Goal: Transaction & Acquisition: Purchase product/service

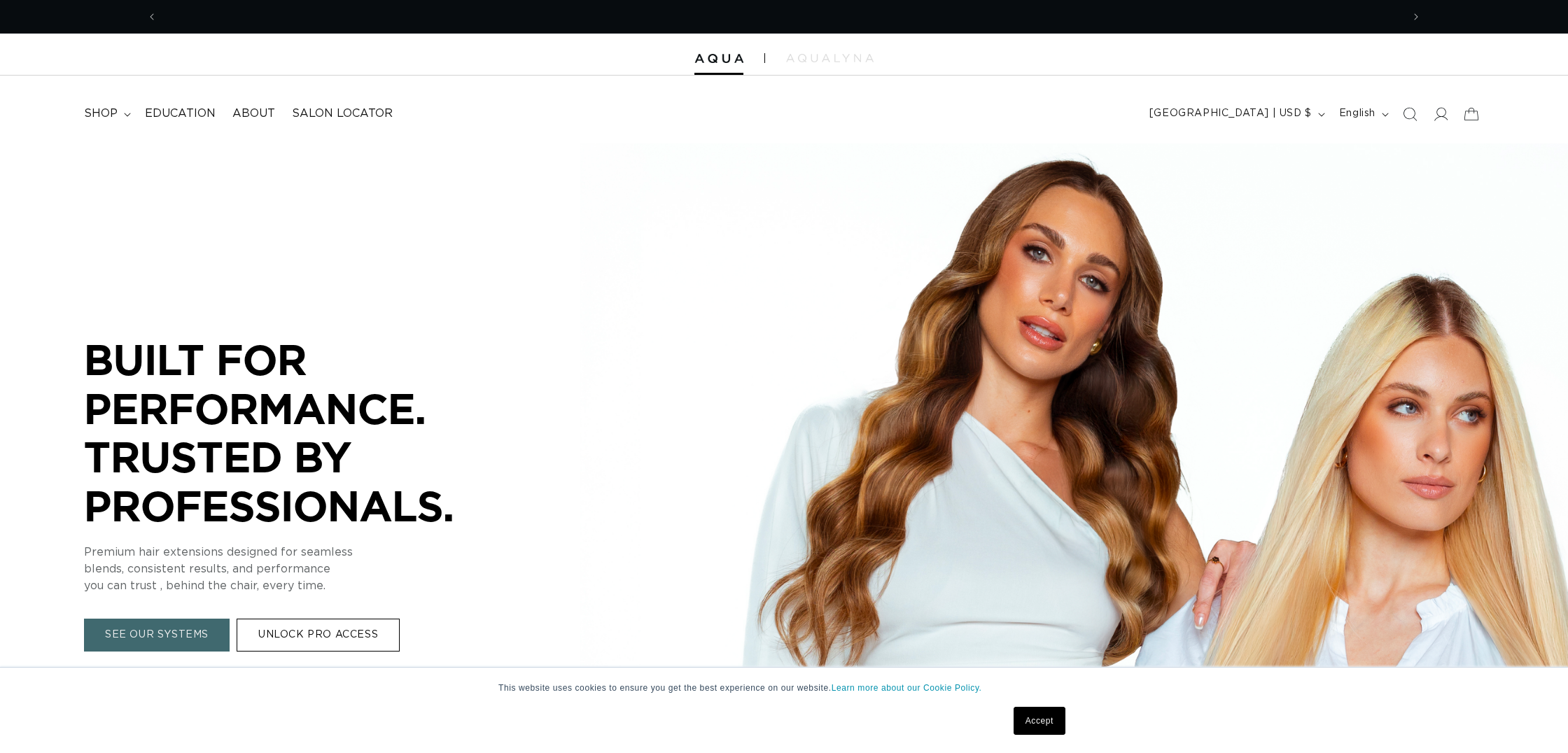
scroll to position [0, 1269]
click at [125, 115] on icon at bounding box center [127, 115] width 7 height 4
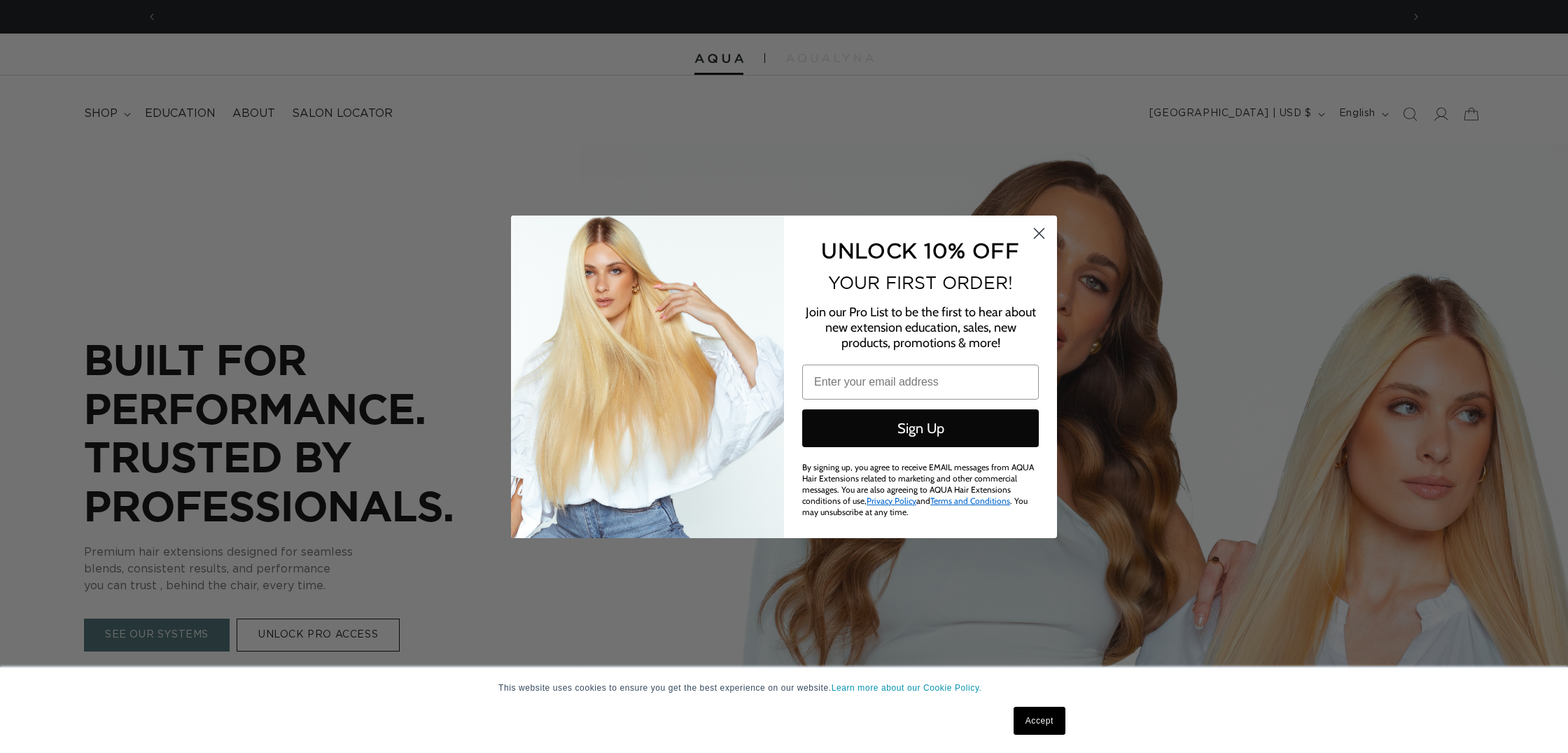
scroll to position [0, 2539]
click at [1047, 233] on circle "Close dialog" at bounding box center [1039, 233] width 23 height 23
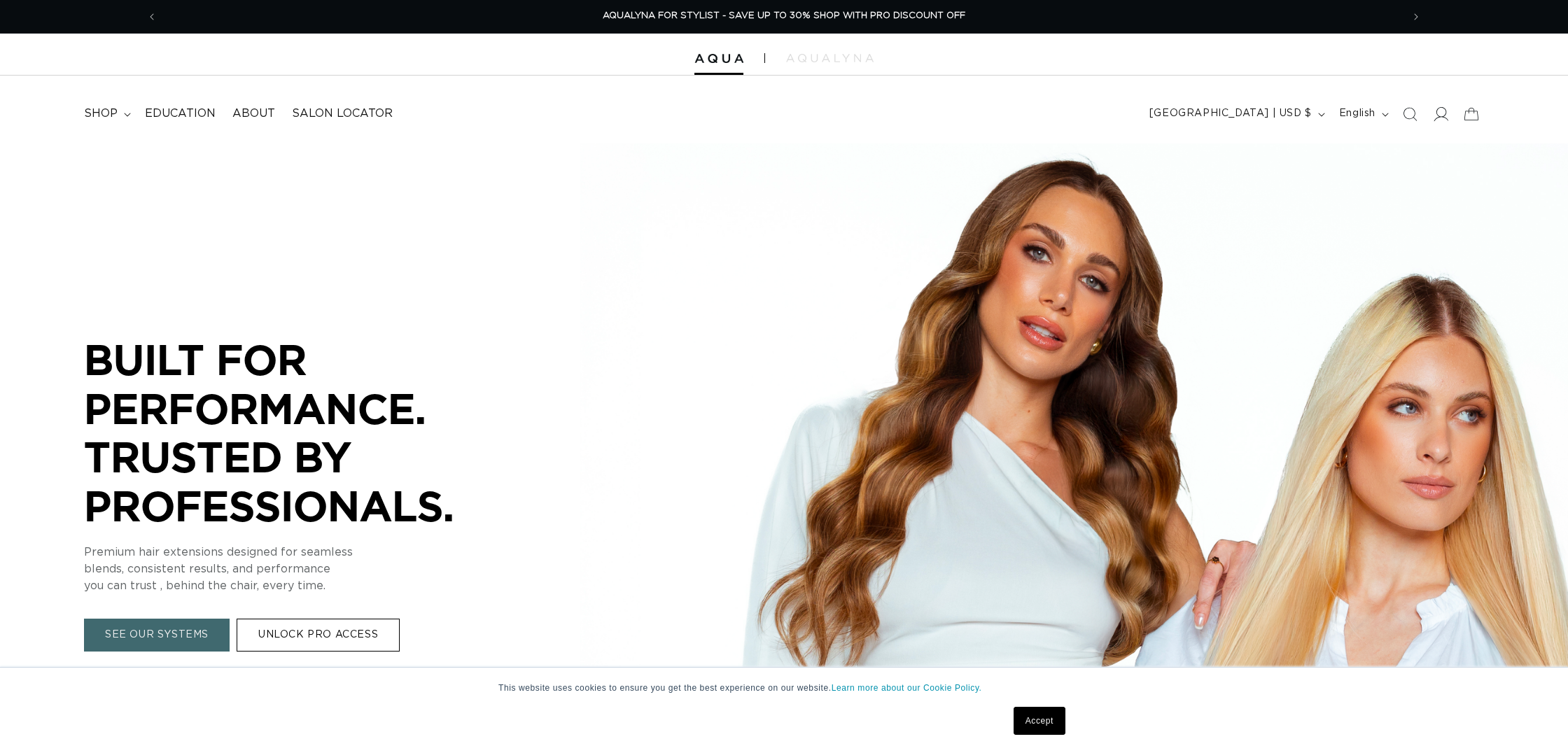
click at [1450, 113] on span at bounding box center [1440, 115] width 31 height 31
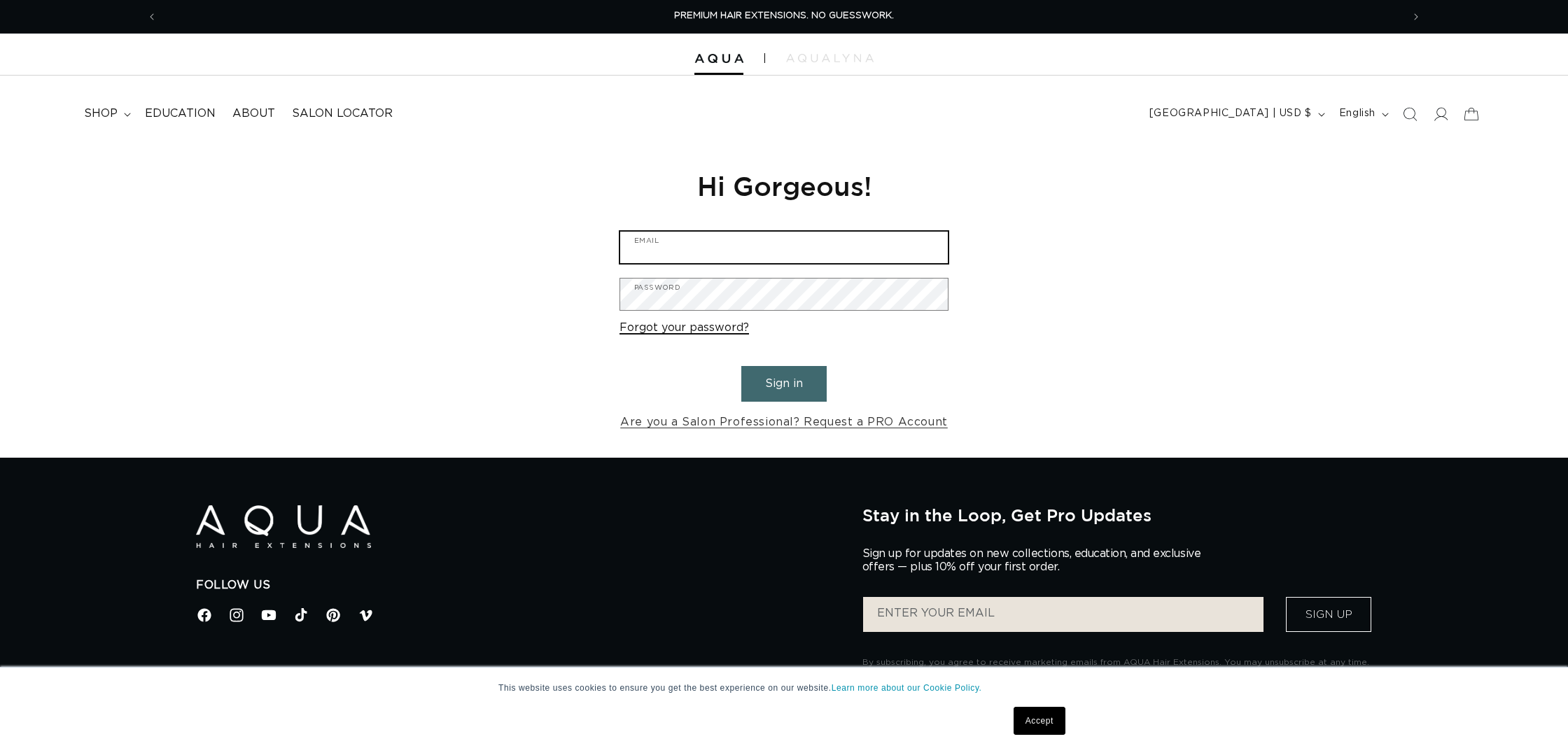
type input "beauty@society201salon.com"
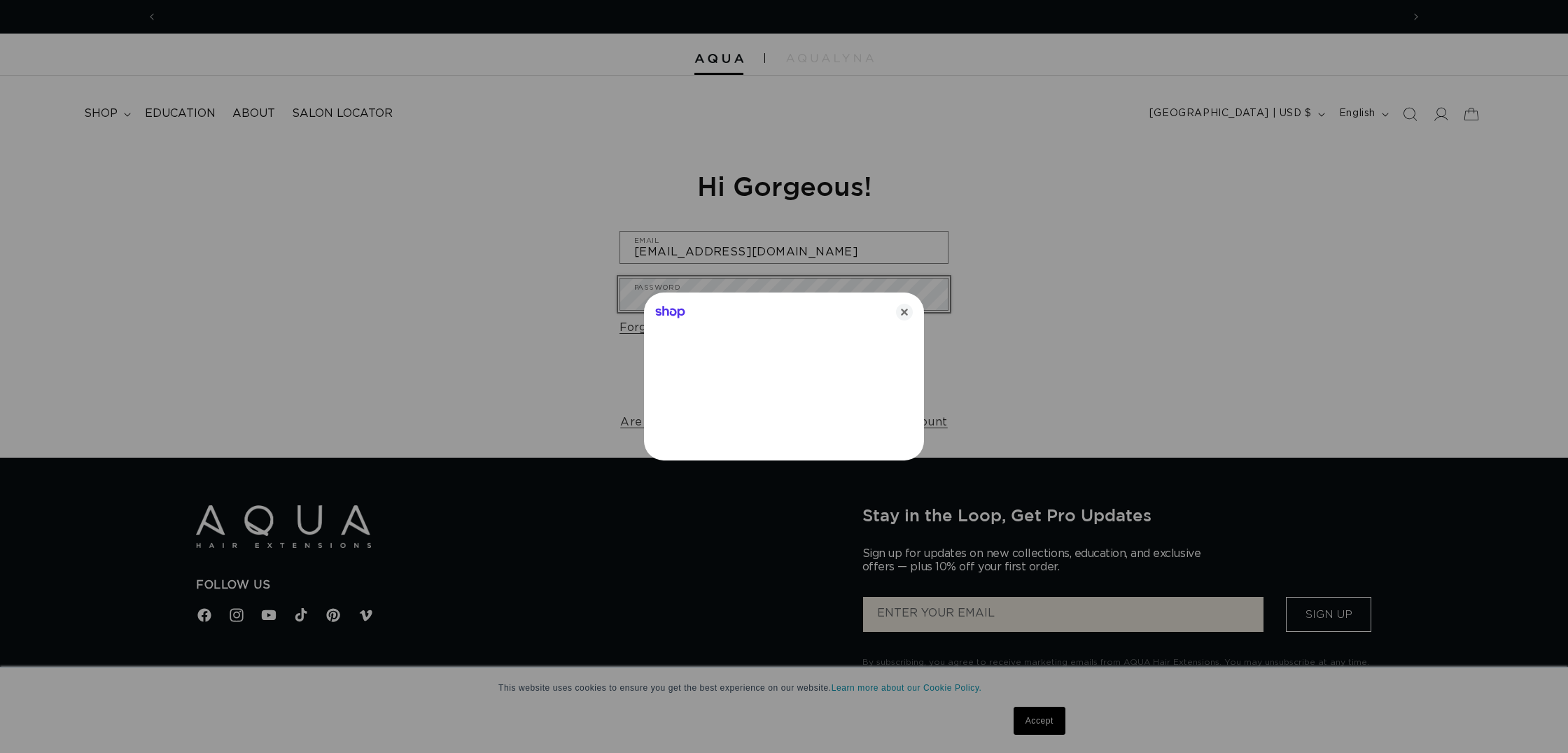
scroll to position [0, 1269]
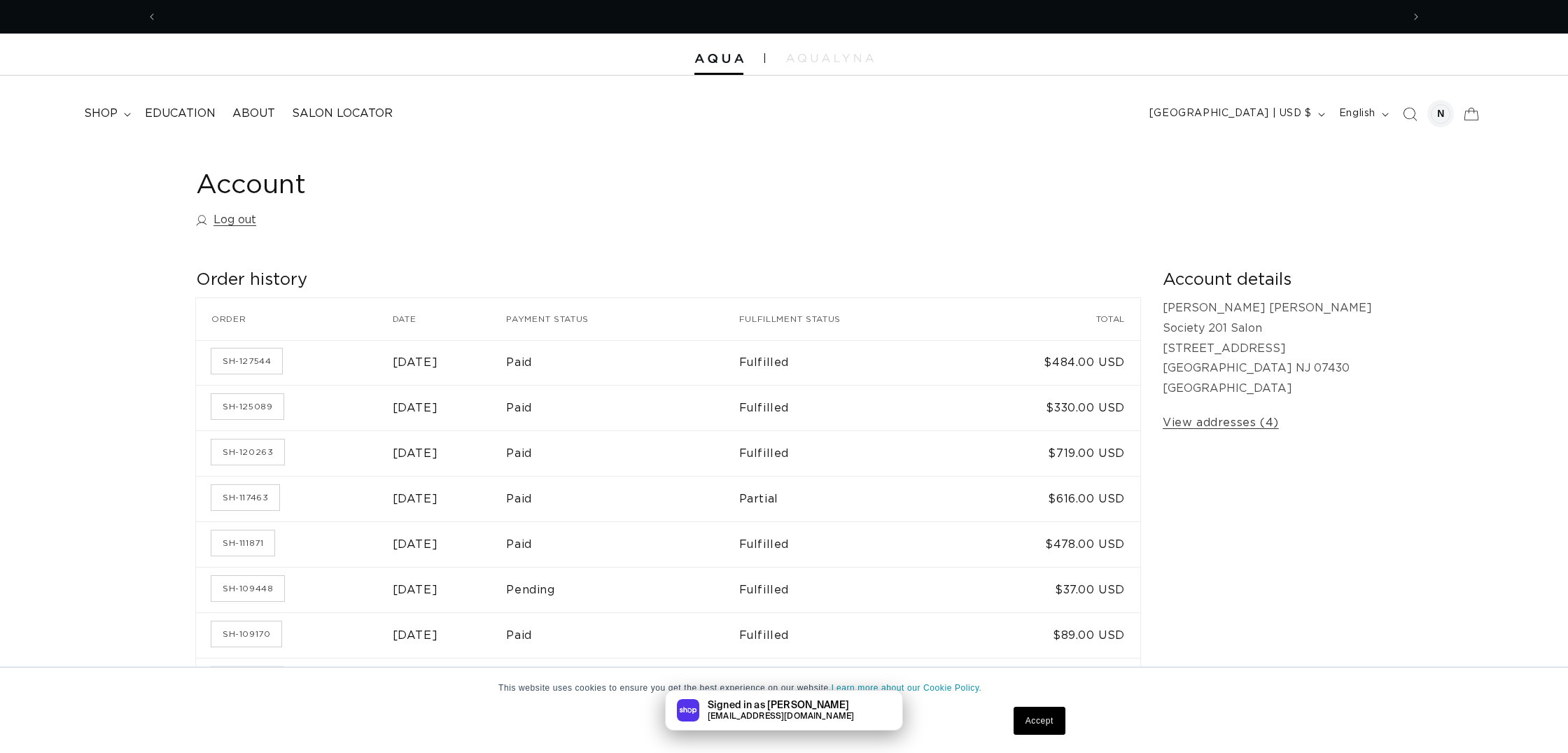
scroll to position [0, 1269]
click at [111, 120] on span "shop" at bounding box center [101, 113] width 33 height 15
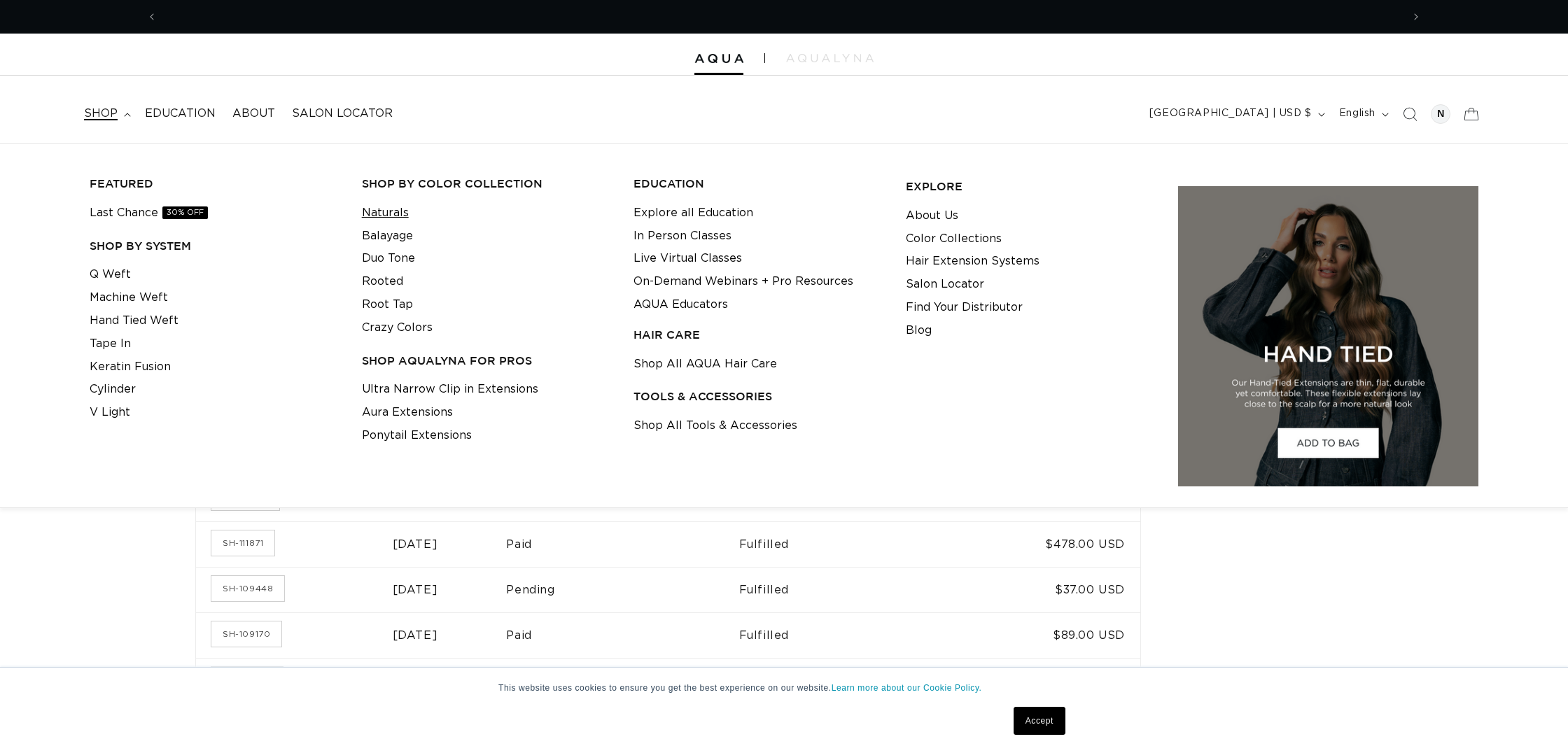
scroll to position [0, 2539]
click at [98, 341] on link "Tape In" at bounding box center [110, 344] width 41 height 23
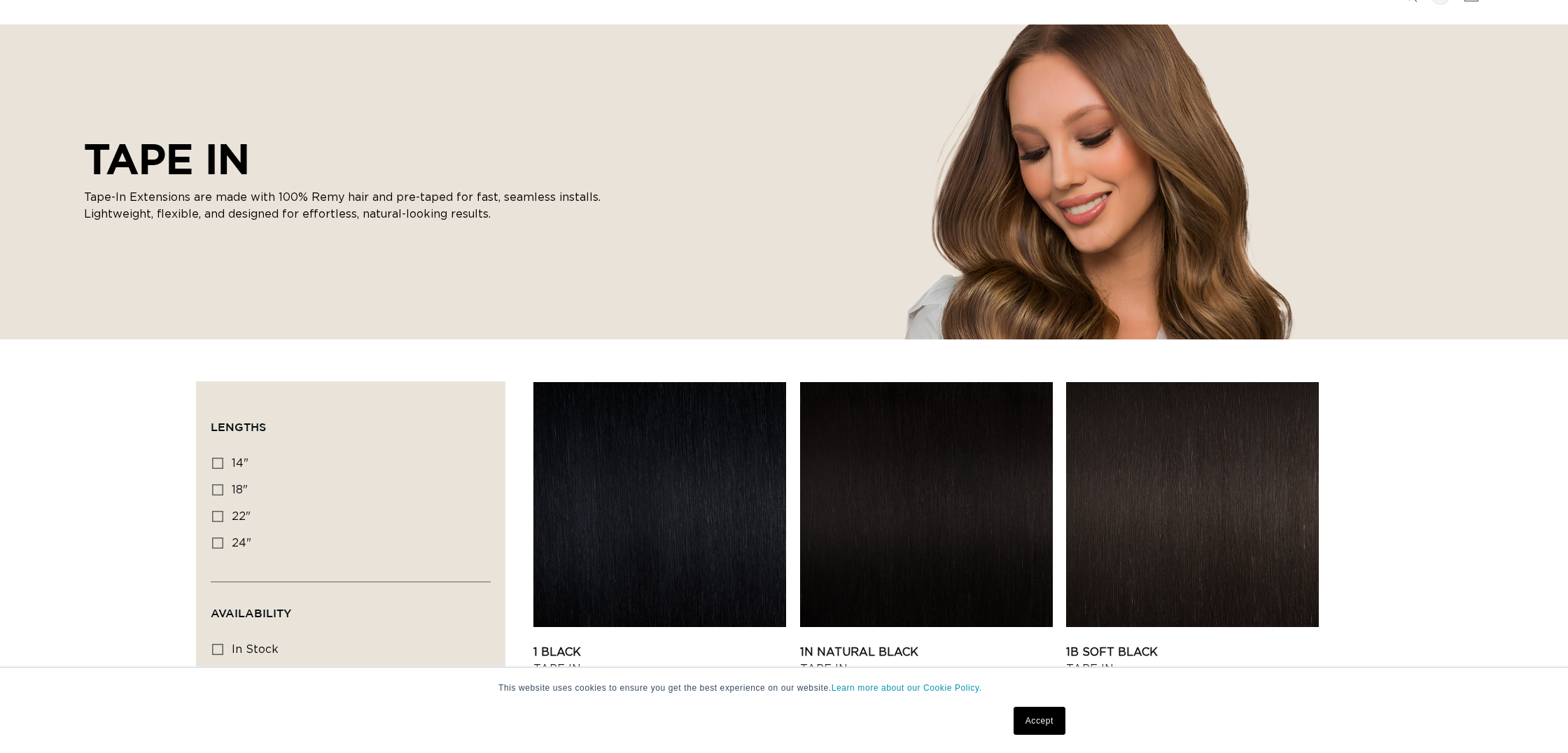
scroll to position [114, 0]
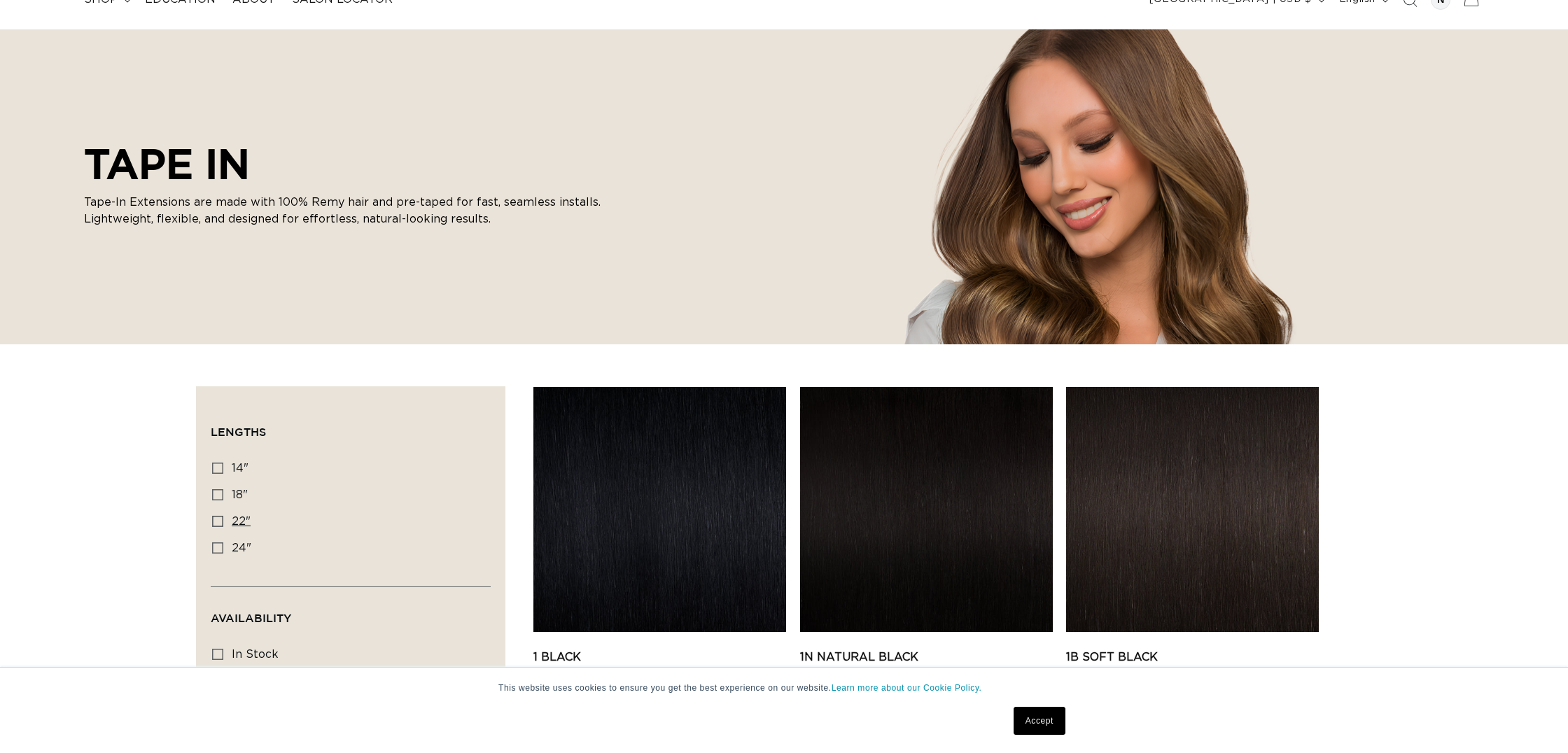
click at [223, 515] on label "22" 22" (37 products)" at bounding box center [346, 522] width 269 height 26
click at [223, 515] on input "22" 22" (37 products)" at bounding box center [217, 521] width 11 height 11
checkbox input "true"
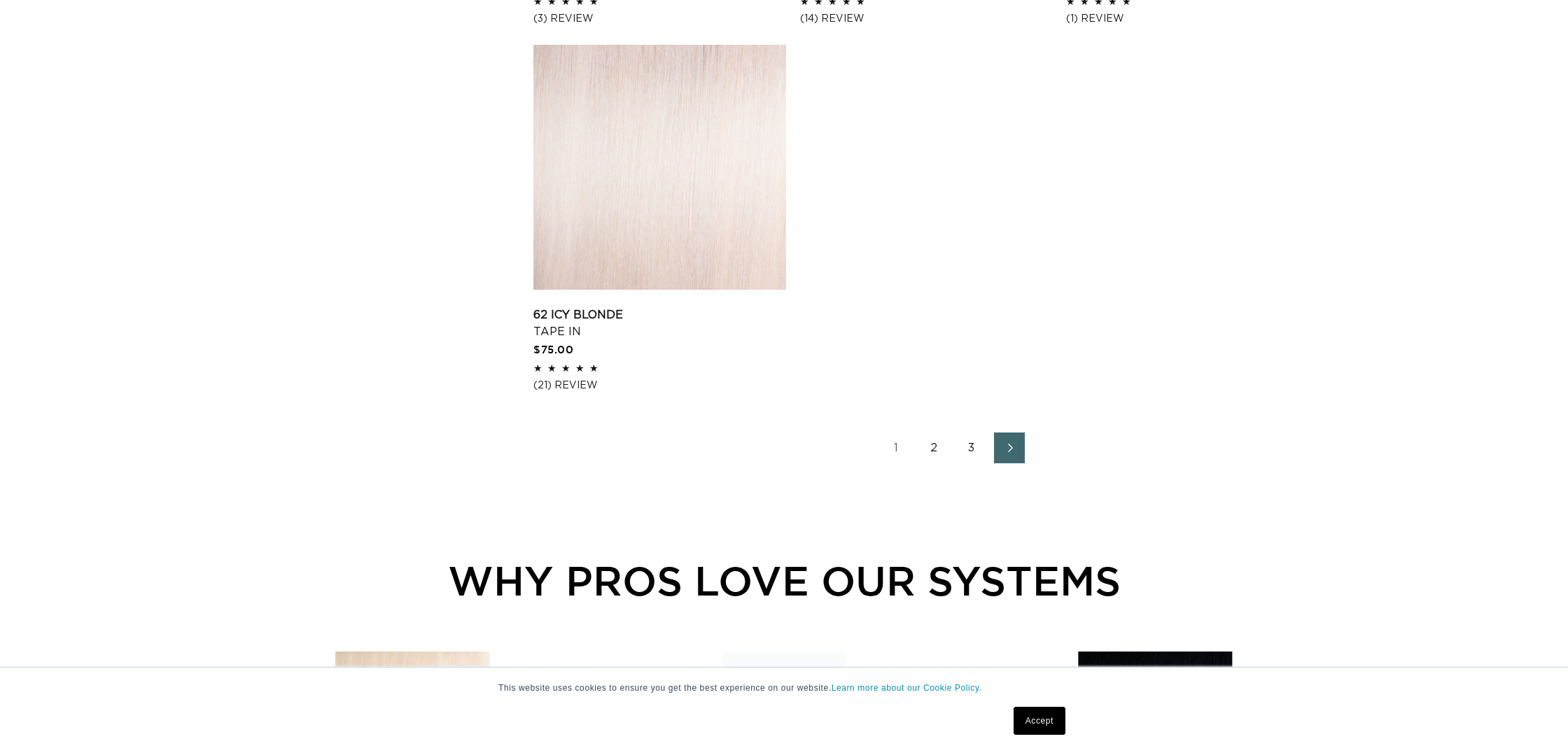
scroll to position [0, 1269]
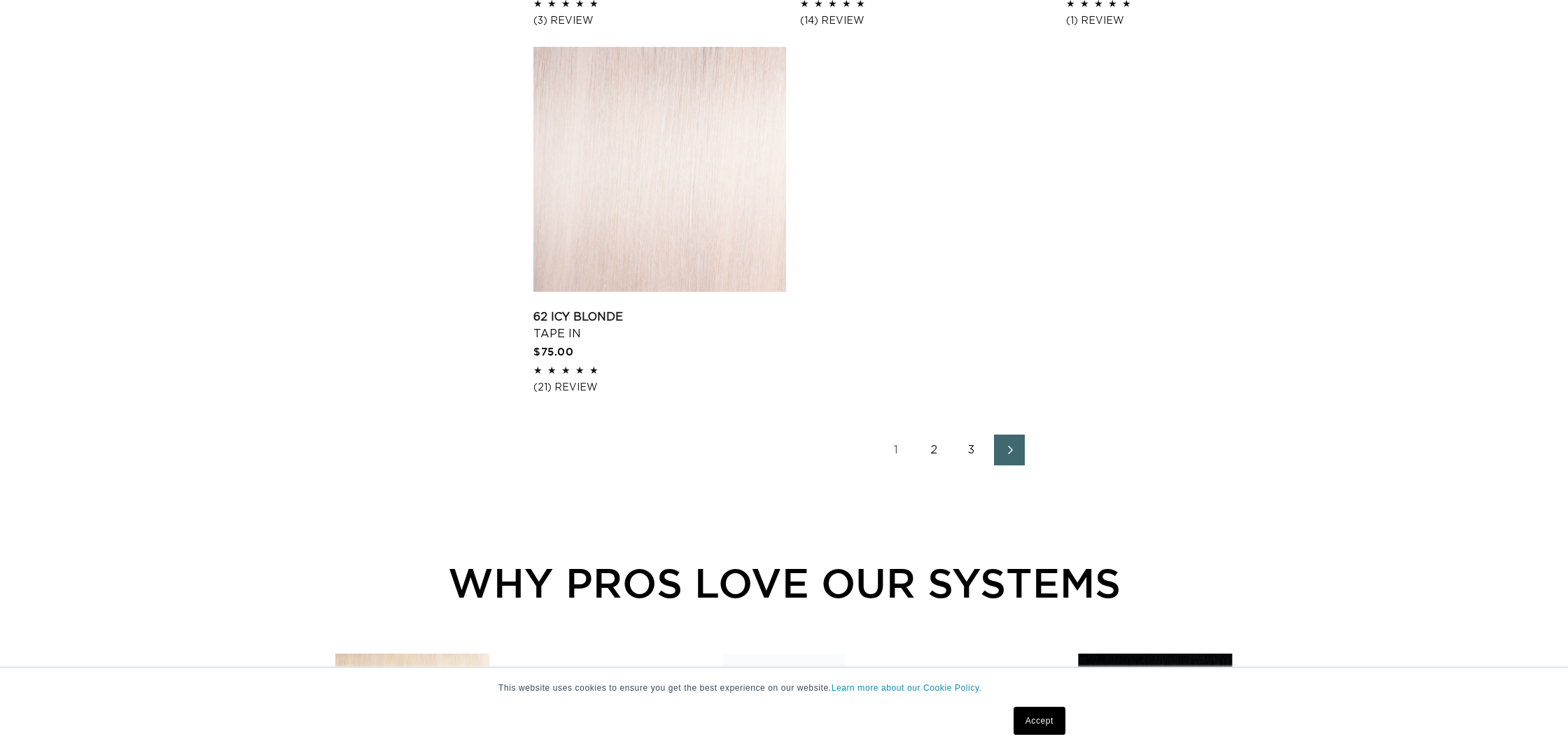
click at [933, 461] on link "2" at bounding box center [933, 450] width 31 height 31
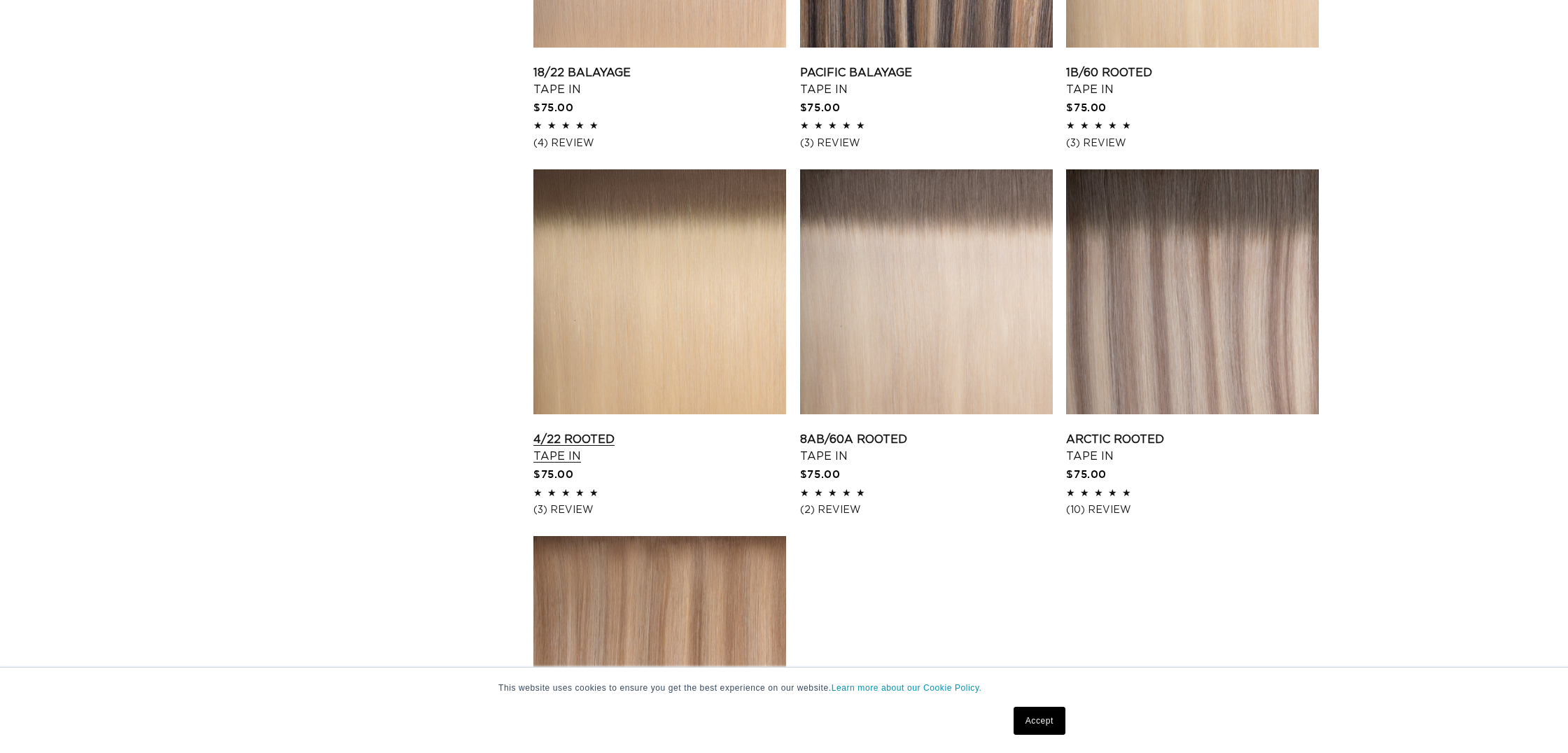
click at [634, 431] on link "4/22 Rooted Tape In" at bounding box center [659, 447] width 252 height 33
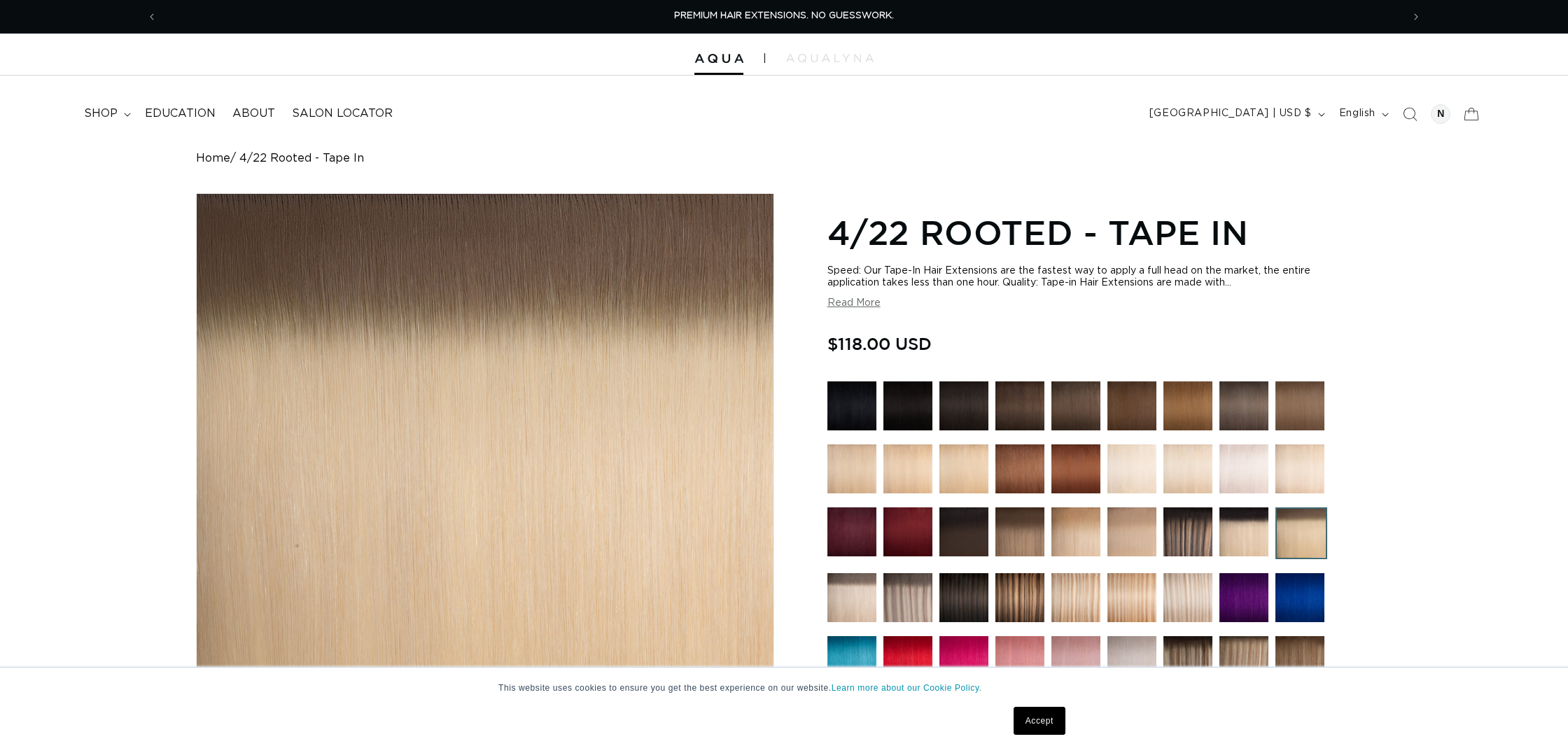
click at [1044, 717] on link "Accept" at bounding box center [1039, 720] width 52 height 28
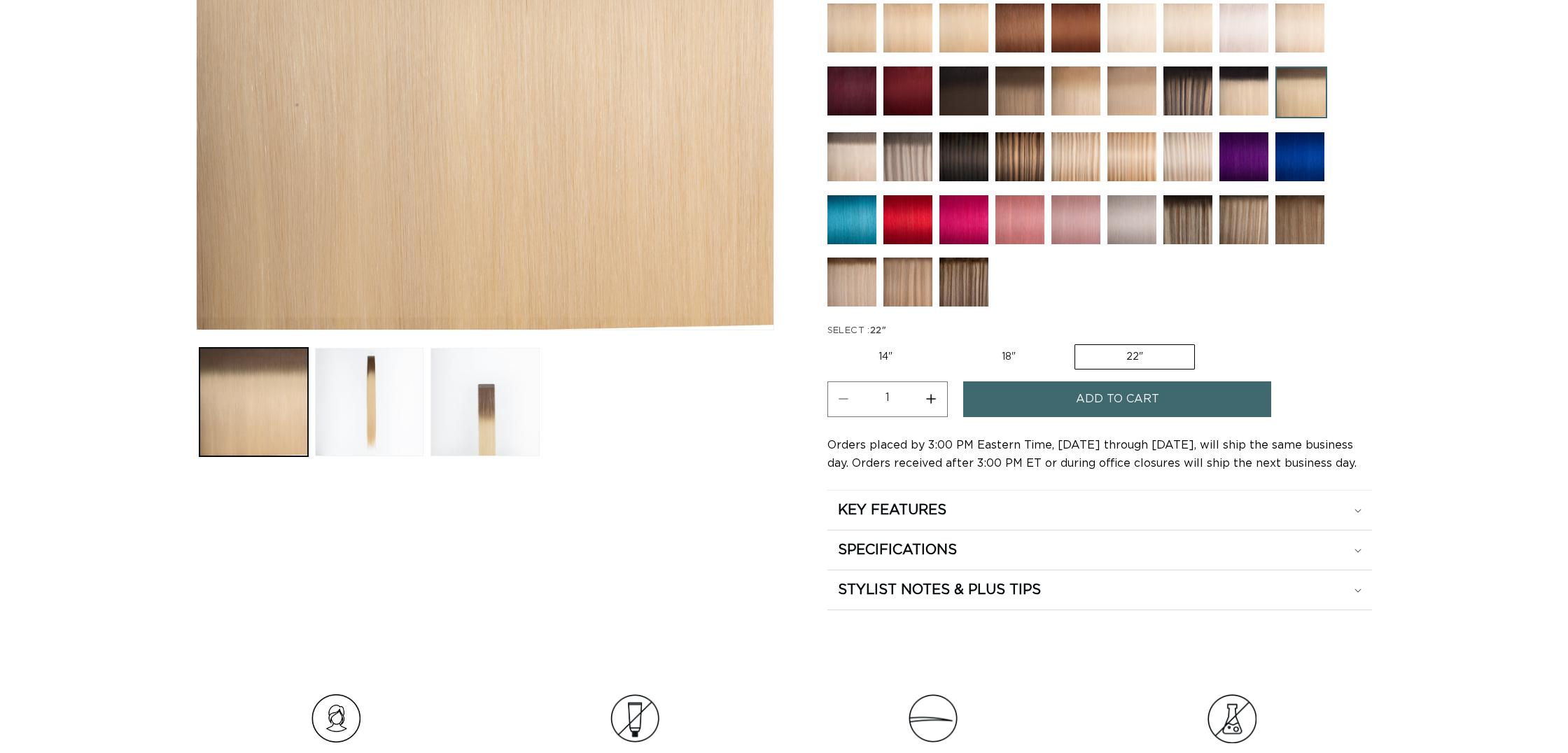
scroll to position [0, 2539]
click at [931, 397] on button "Increase quantity for 4/22 Rooted - Tape In" at bounding box center [931, 399] width 32 height 36
click at [931, 396] on button "Increase quantity for 4/22 Rooted - Tape In" at bounding box center [931, 399] width 32 height 36
click at [1176, 399] on button "Add to cart" at bounding box center [1117, 399] width 308 height 36
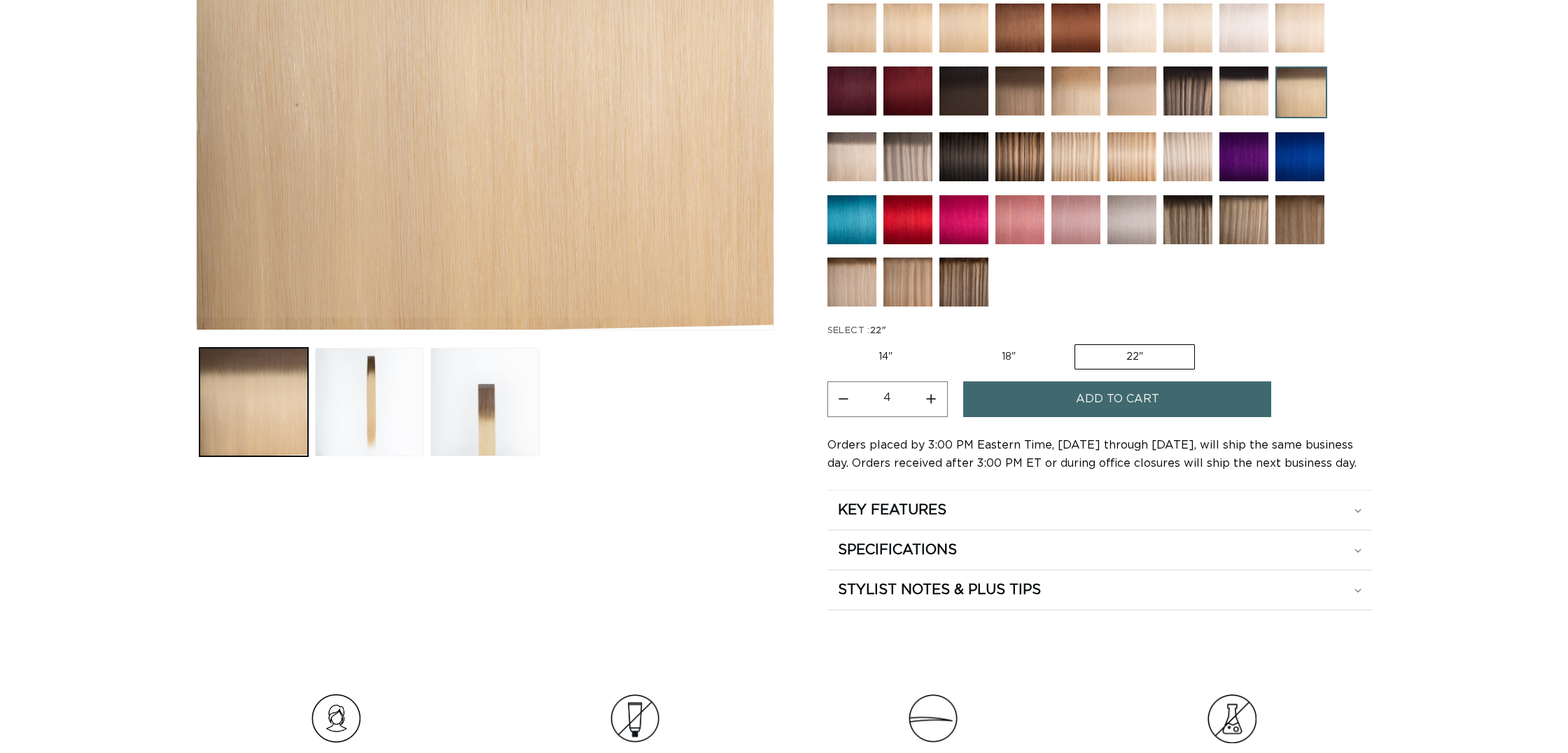
scroll to position [0, 0]
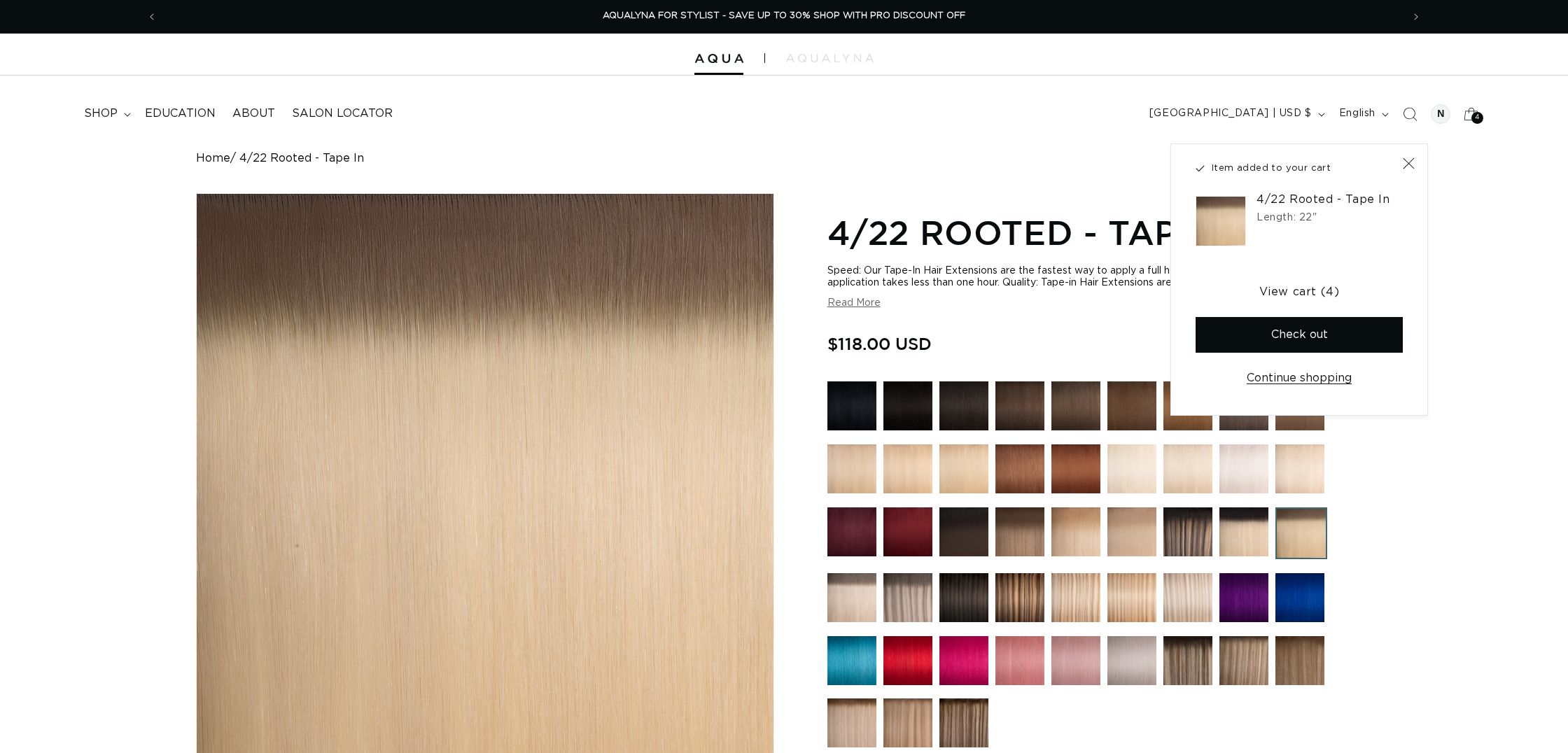
type input "1"
click at [1408, 111] on icon "Search" at bounding box center [1409, 113] width 15 height 15
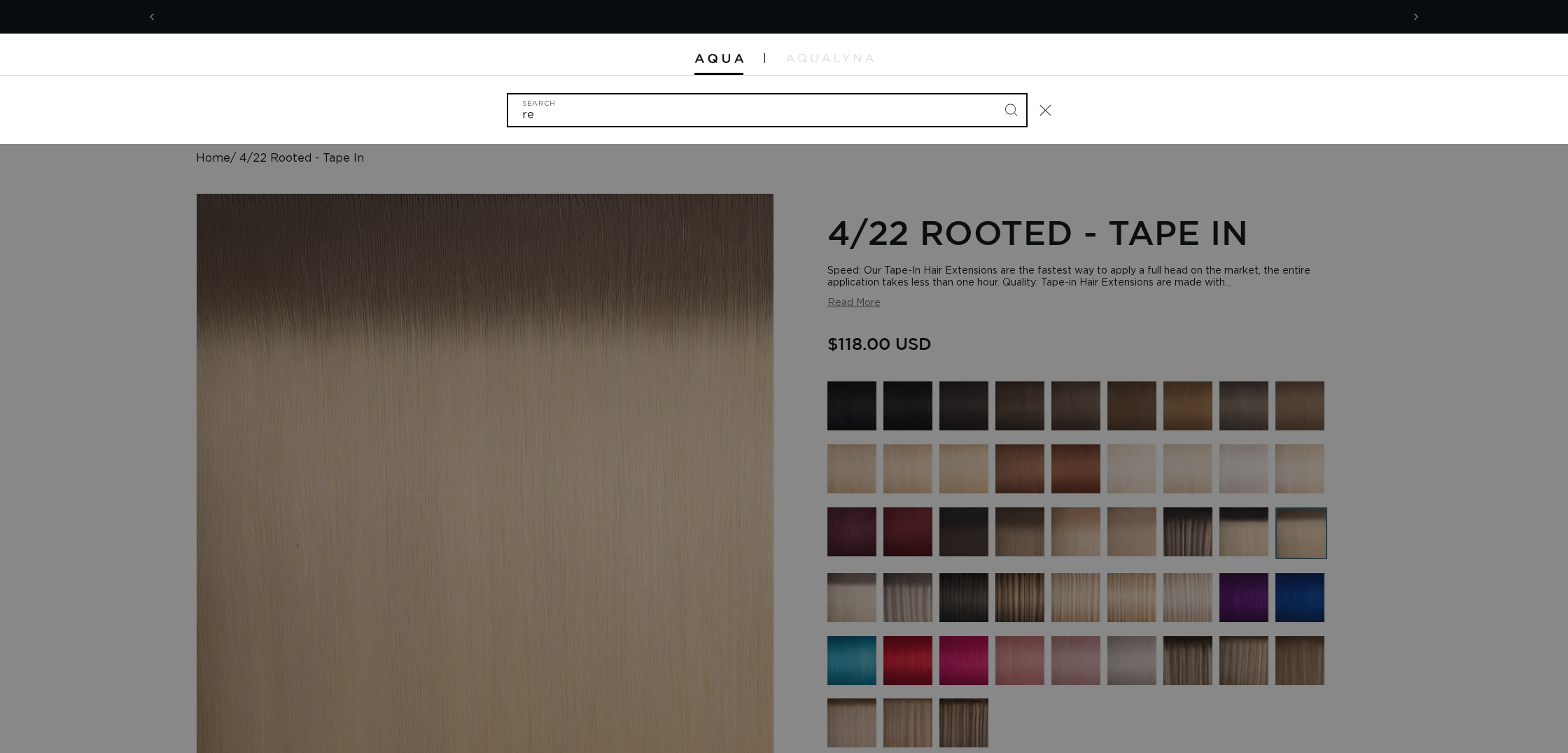
scroll to position [0, 0]
type input "retape"
click at [1010, 108] on button "Search" at bounding box center [1011, 110] width 31 height 31
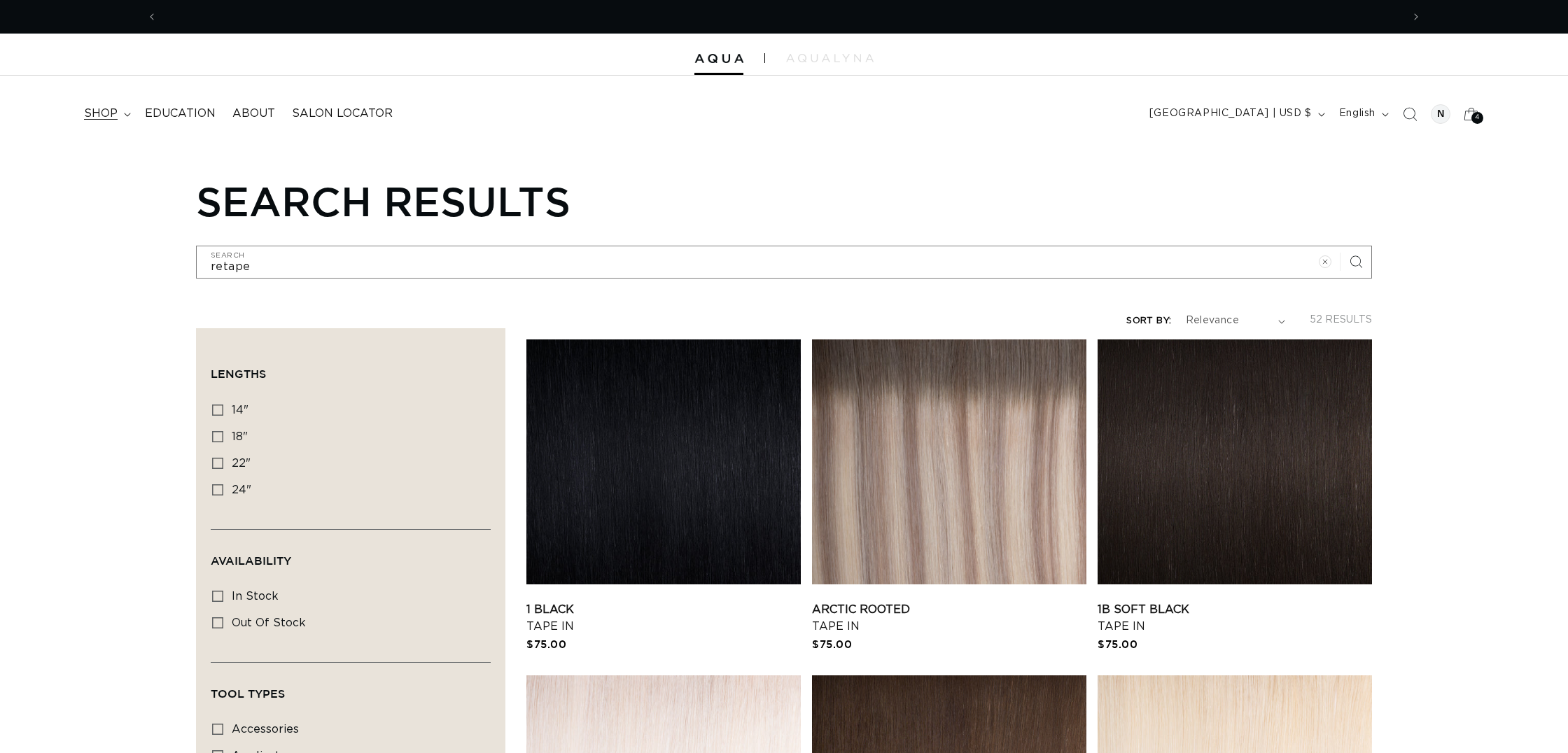
scroll to position [0, 1269]
click at [93, 109] on span "shop" at bounding box center [101, 113] width 33 height 15
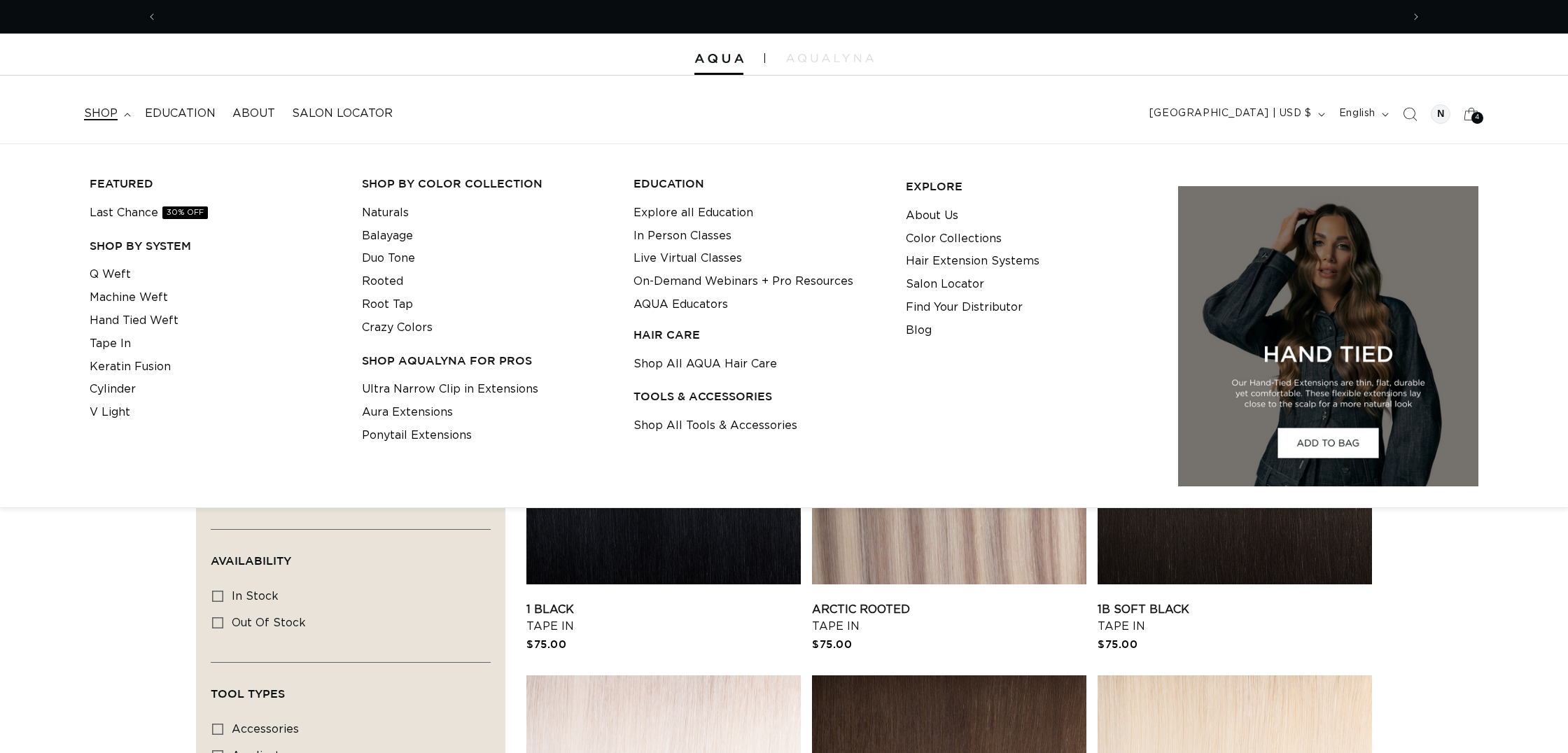
scroll to position [0, 0]
click at [714, 416] on link "Shop All Tools & Accessories" at bounding box center [715, 426] width 164 height 23
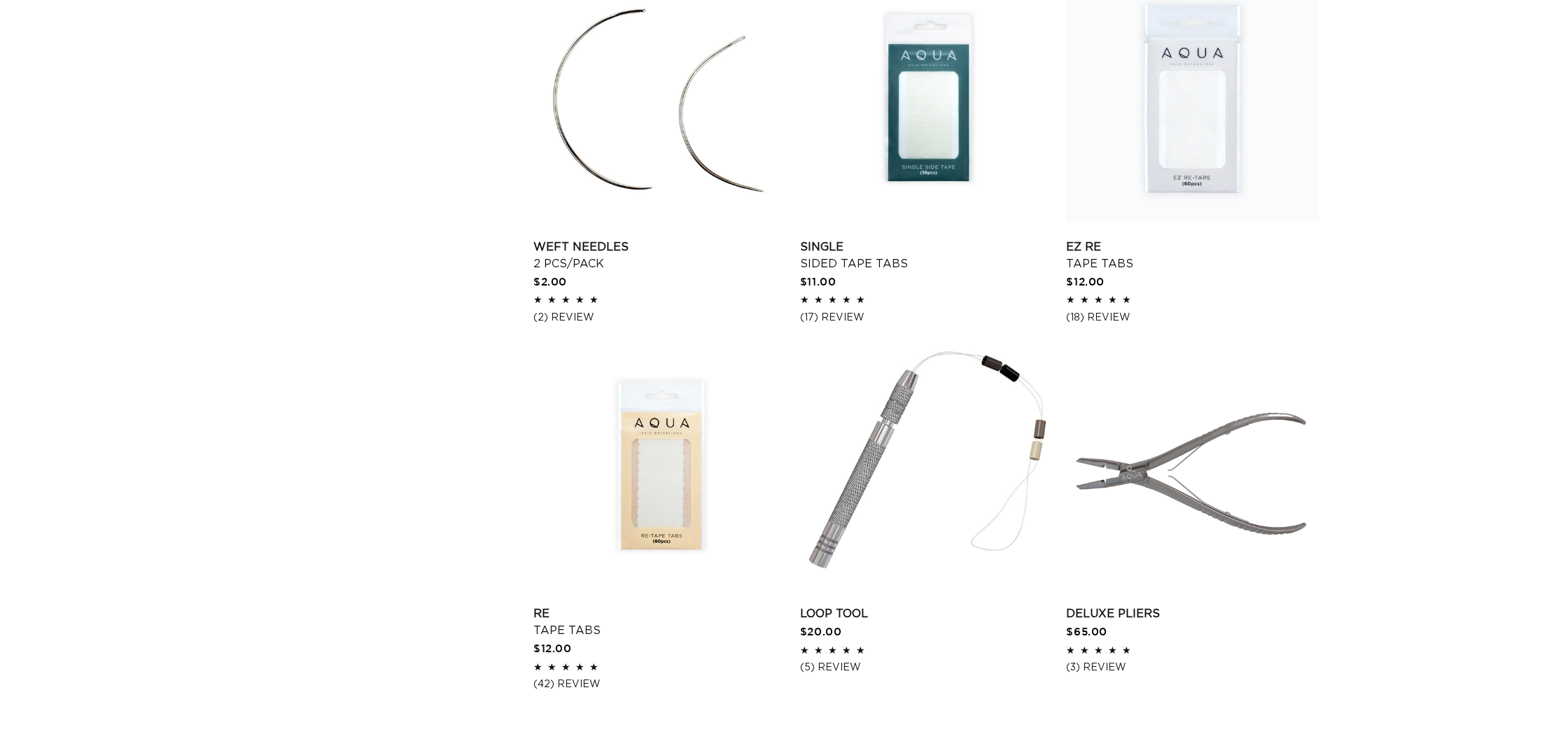
scroll to position [1628, 0]
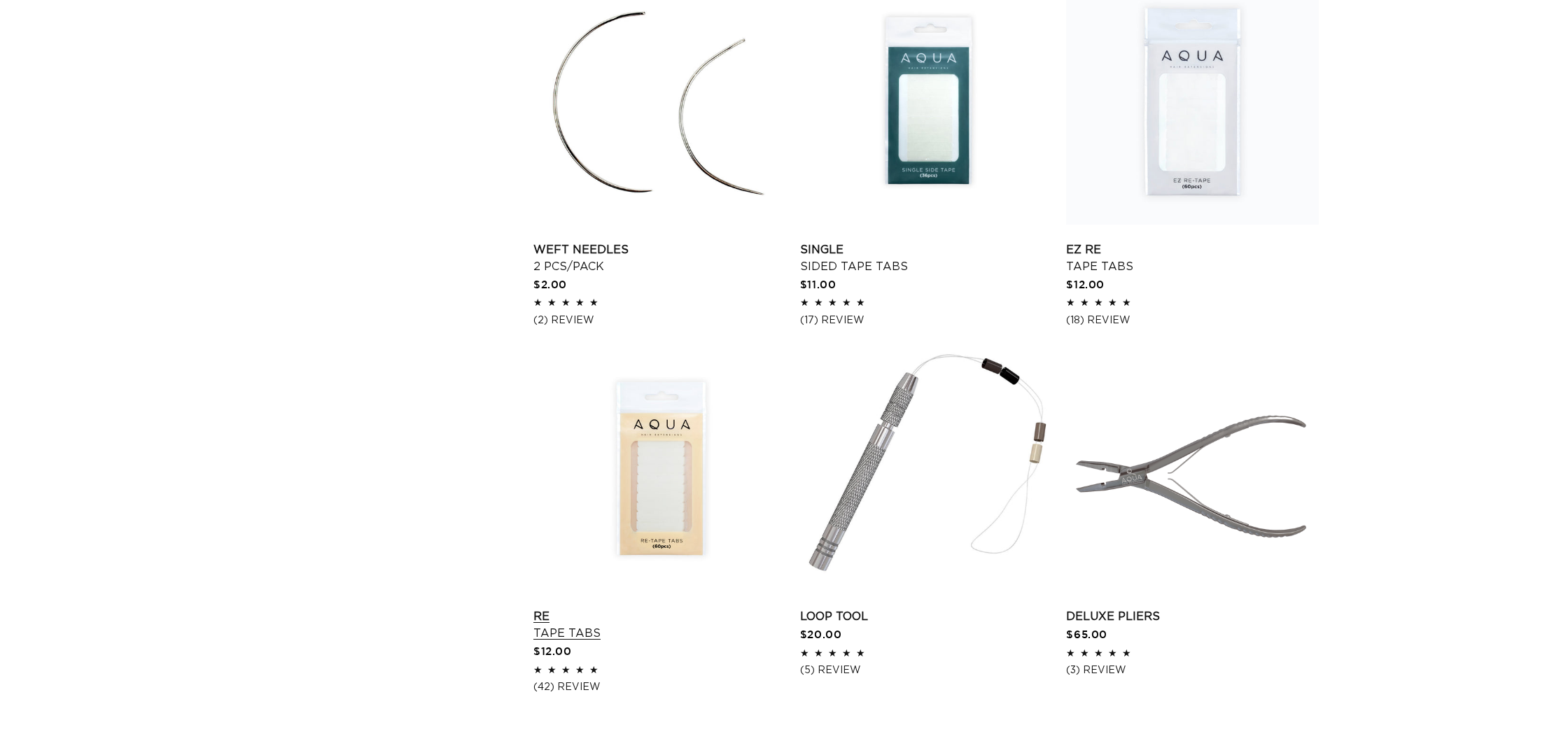
click at [683, 608] on link "Re Tape Tabs" at bounding box center [659, 625] width 252 height 33
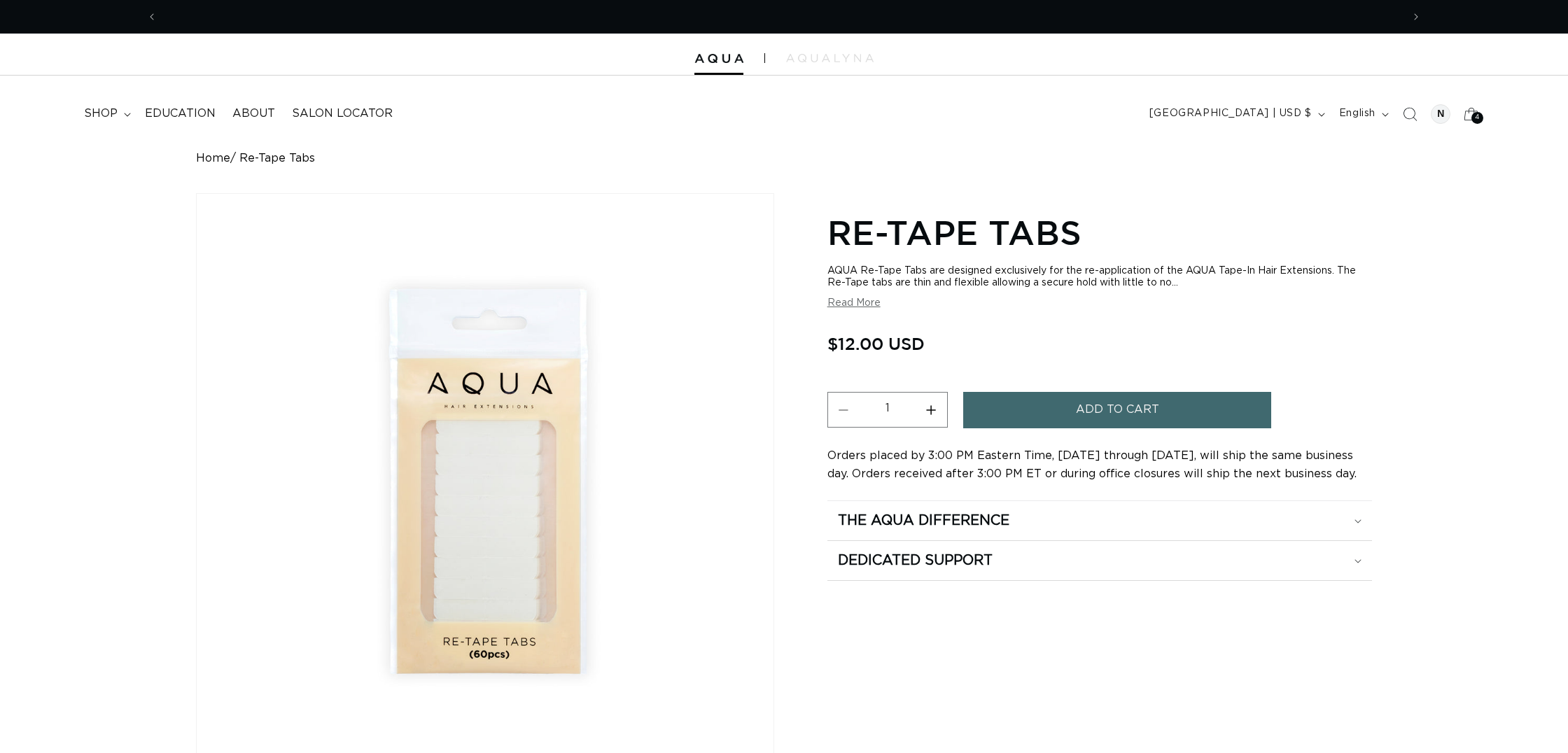
click at [1114, 399] on span "Add to cart" at bounding box center [1118, 409] width 84 height 36
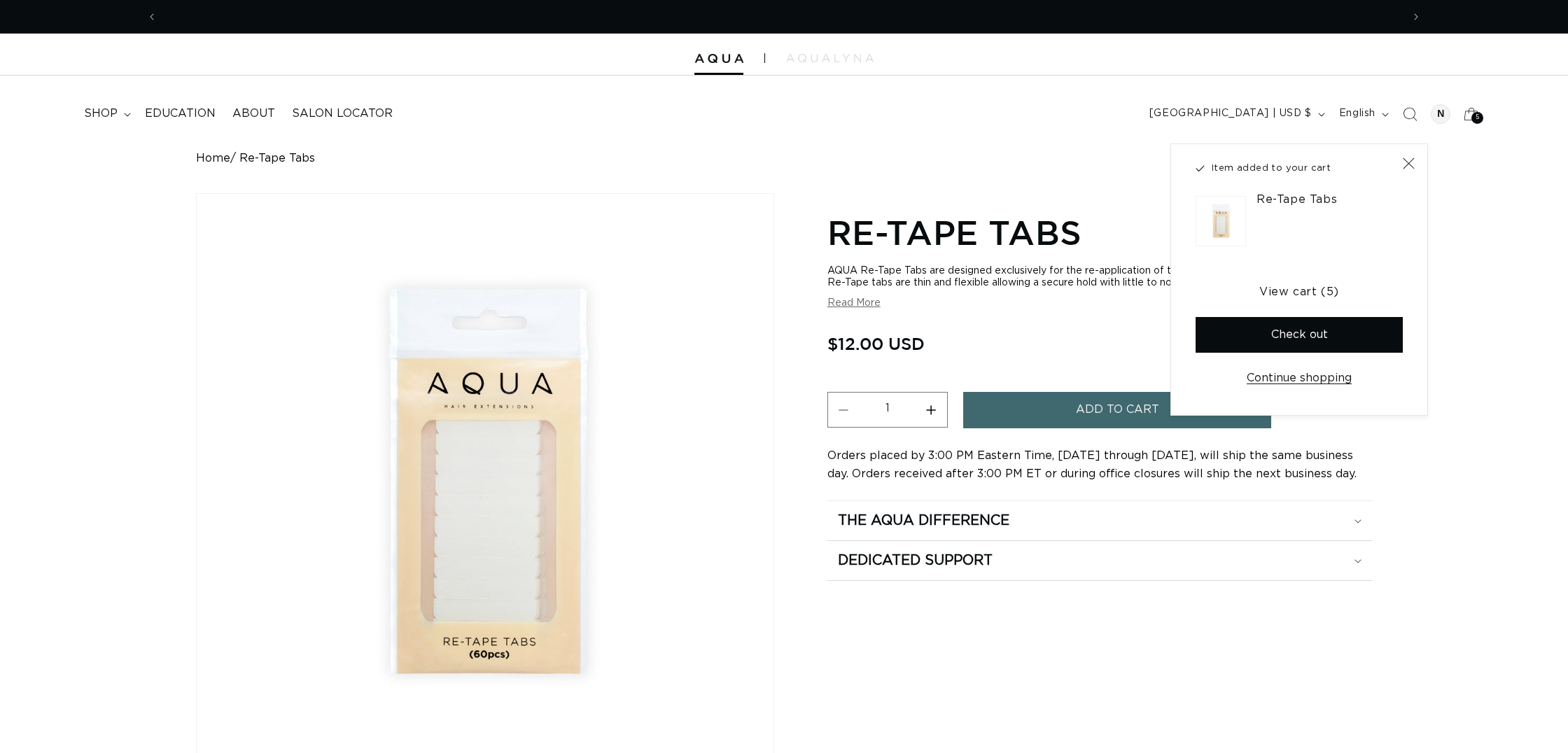
scroll to position [0, 1269]
click at [1281, 337] on button "Check out" at bounding box center [1299, 335] width 207 height 36
